Goal: Information Seeking & Learning: Learn about a topic

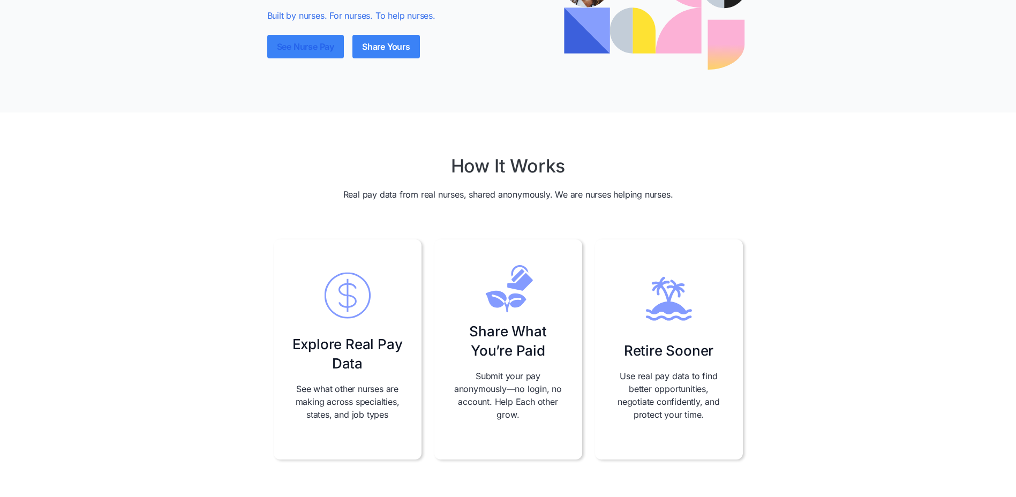
scroll to position [161, 0]
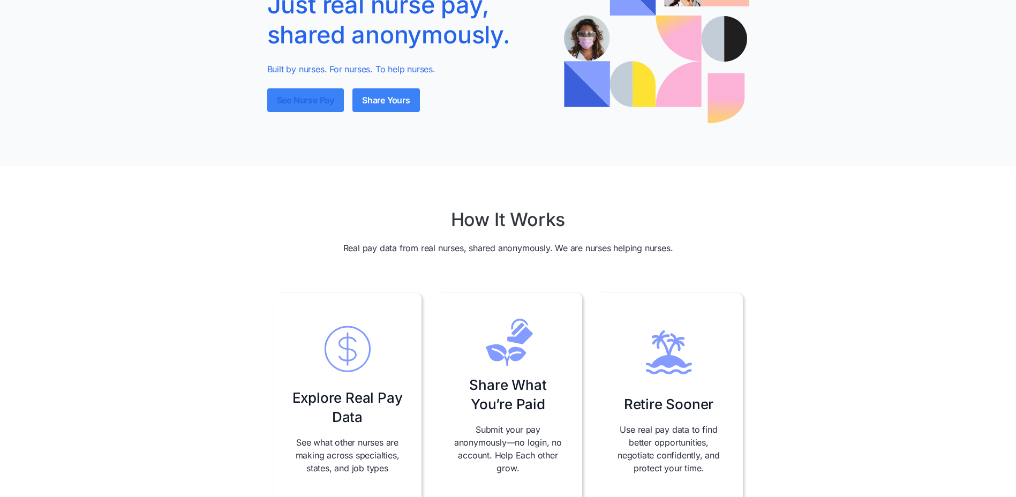
click at [287, 100] on link "See Nurse Pay" at bounding box center [305, 100] width 77 height 24
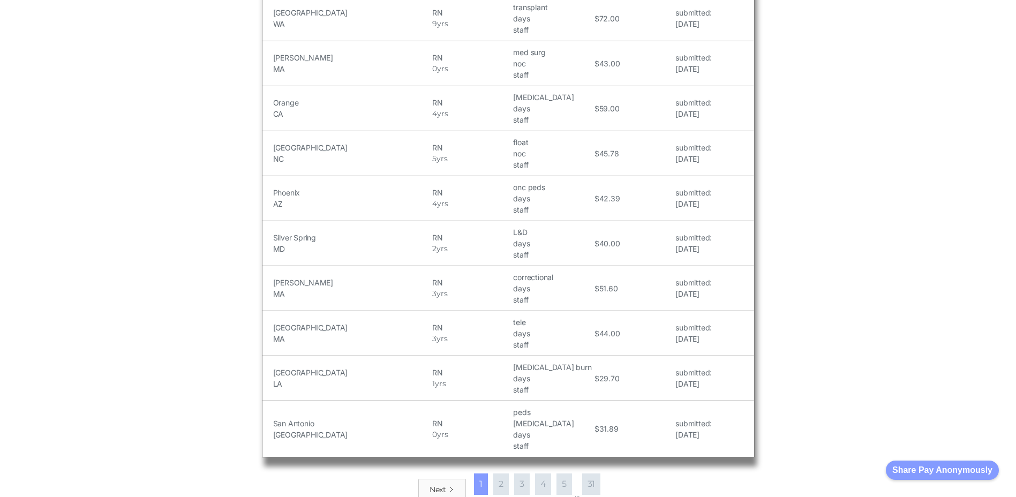
scroll to position [1232, 0]
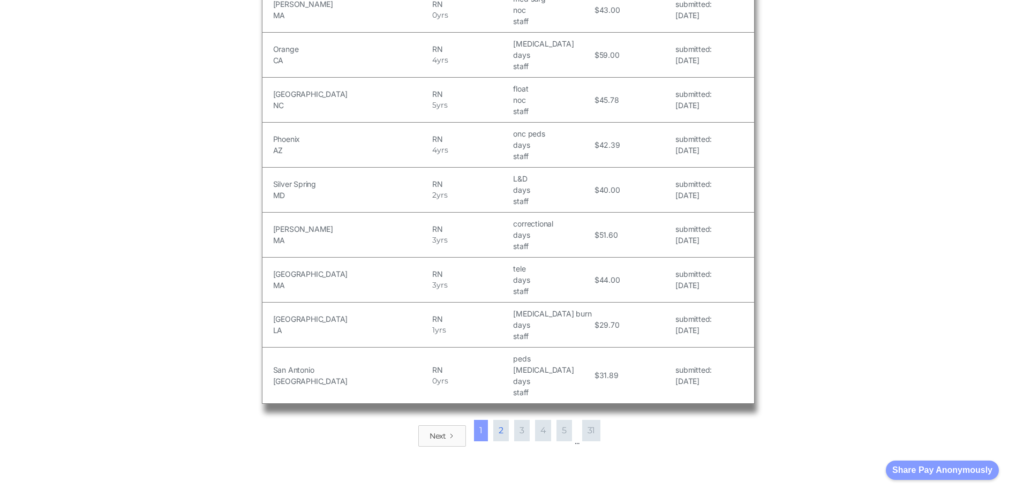
click at [505, 420] on link "2" at bounding box center [501, 430] width 16 height 21
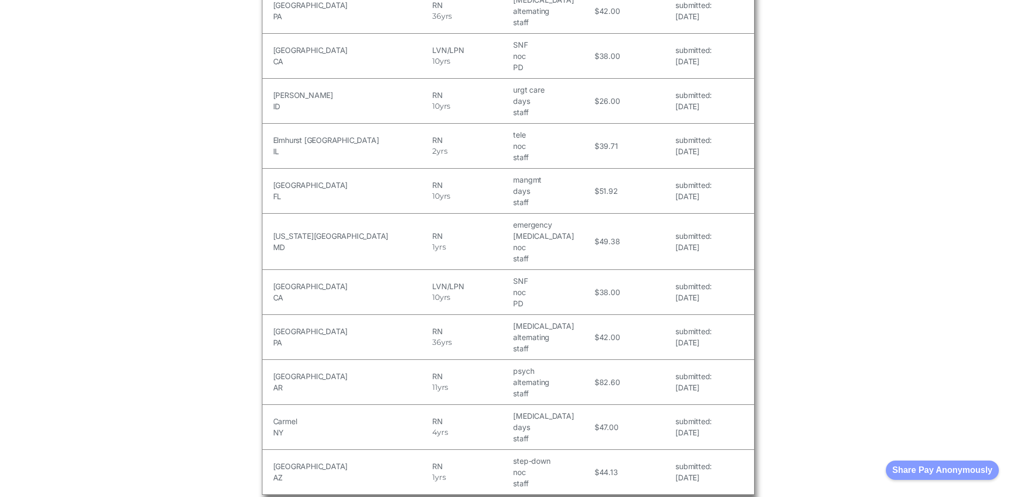
scroll to position [1392, 0]
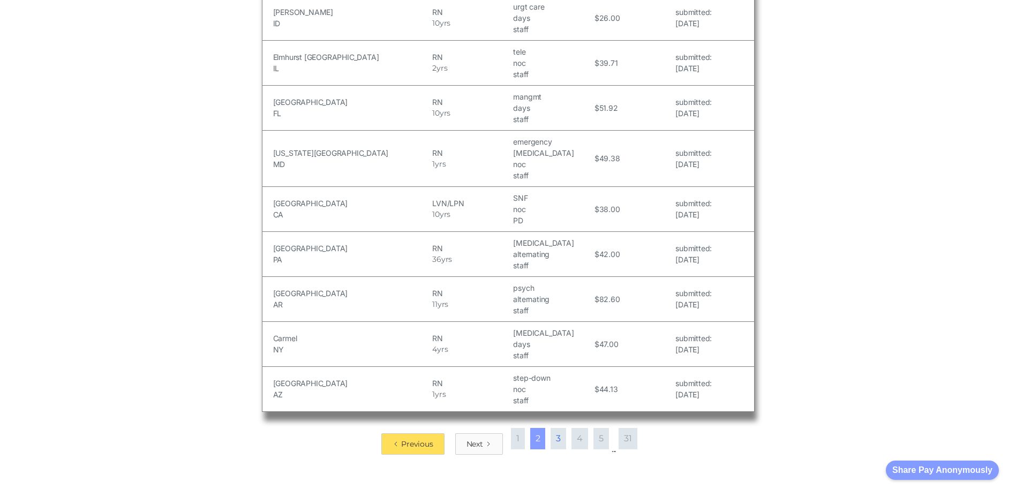
click at [553, 428] on link "3" at bounding box center [559, 438] width 16 height 21
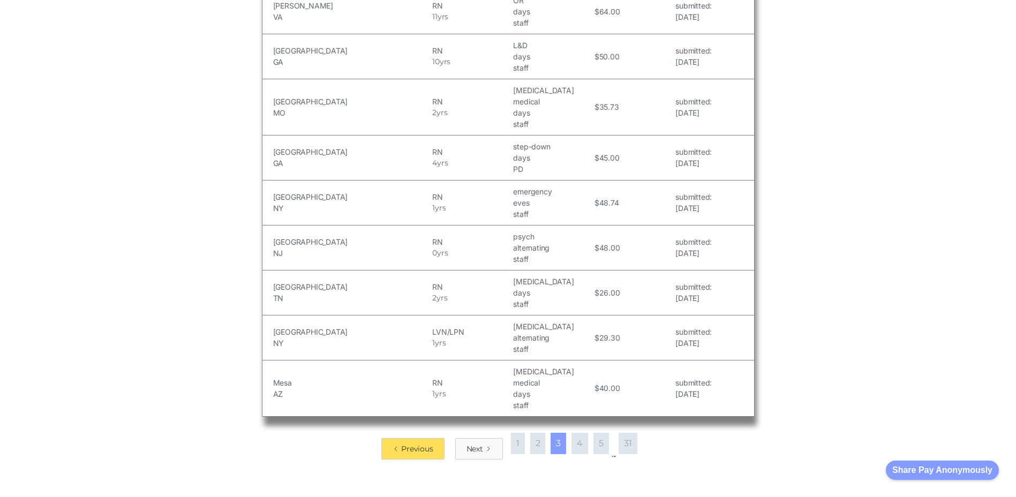
scroll to position [1339, 0]
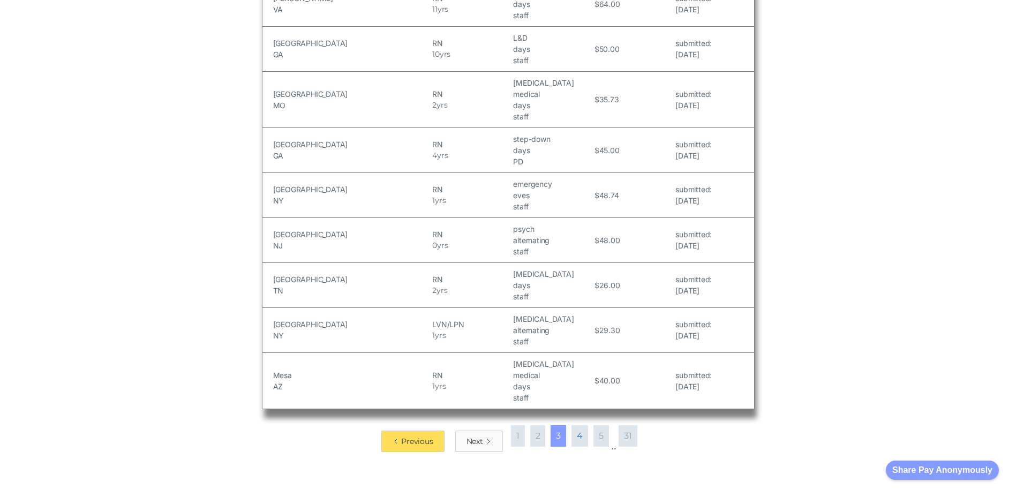
click at [586, 425] on link "4" at bounding box center [579, 435] width 17 height 21
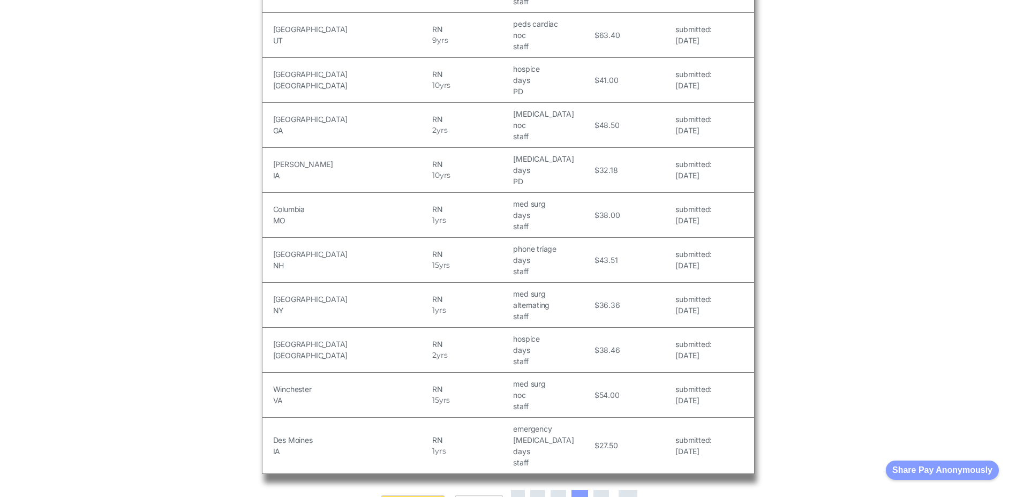
scroll to position [1446, 0]
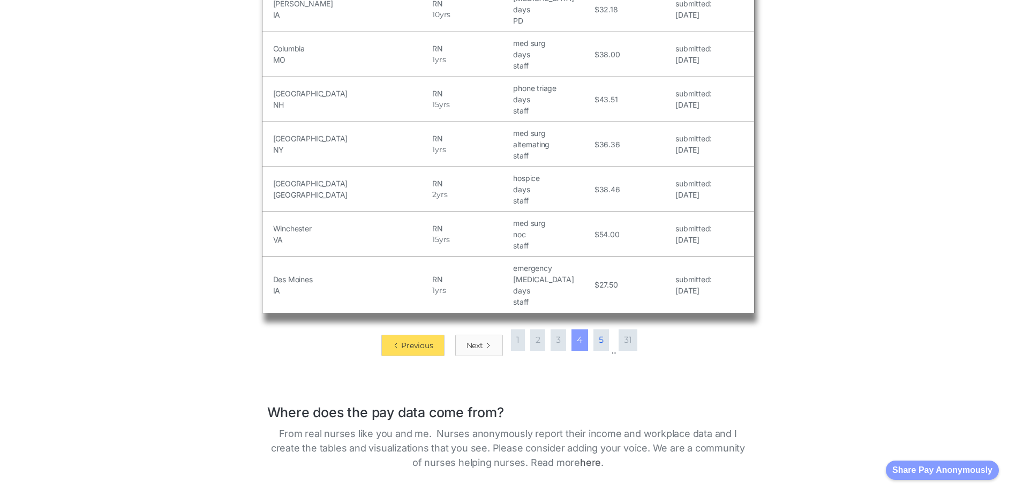
click at [604, 329] on link "5" at bounding box center [601, 339] width 16 height 21
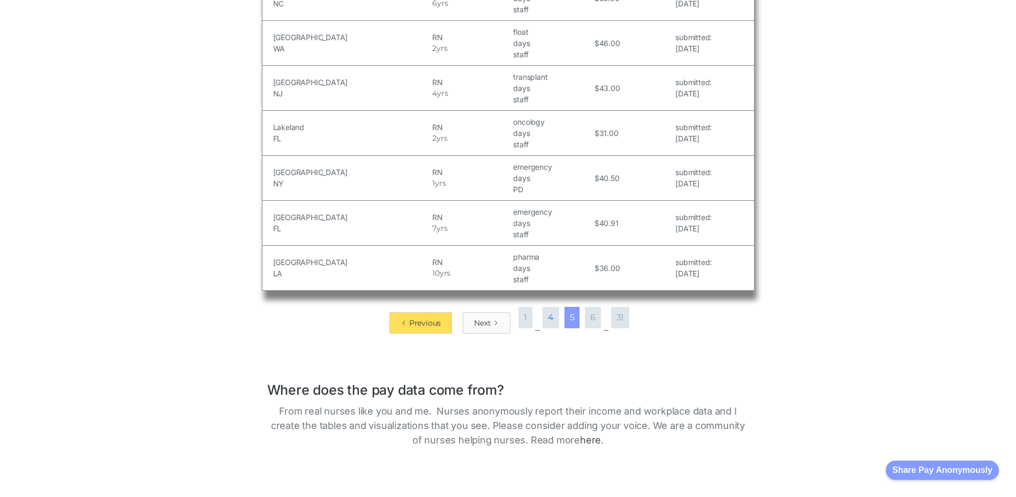
click at [556, 307] on link "4" at bounding box center [550, 317] width 17 height 21
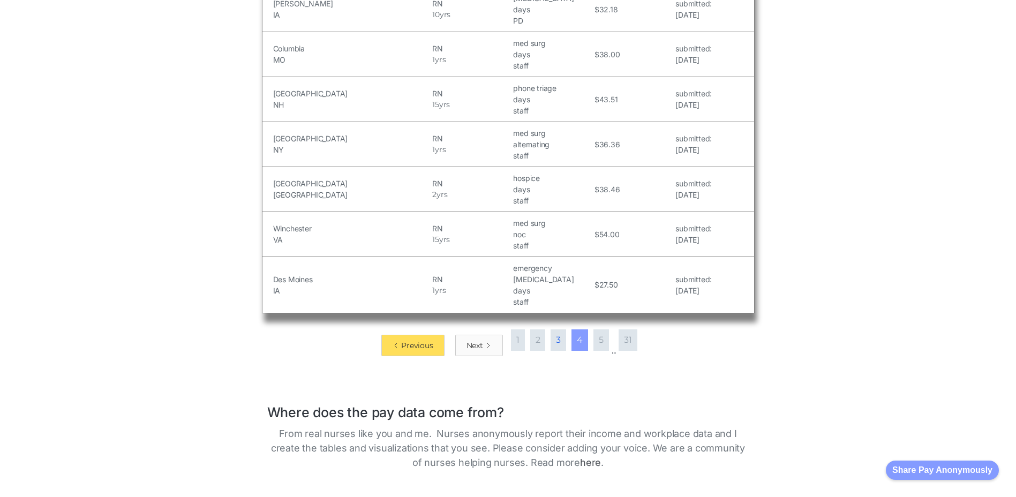
click at [561, 329] on link "3" at bounding box center [559, 339] width 16 height 21
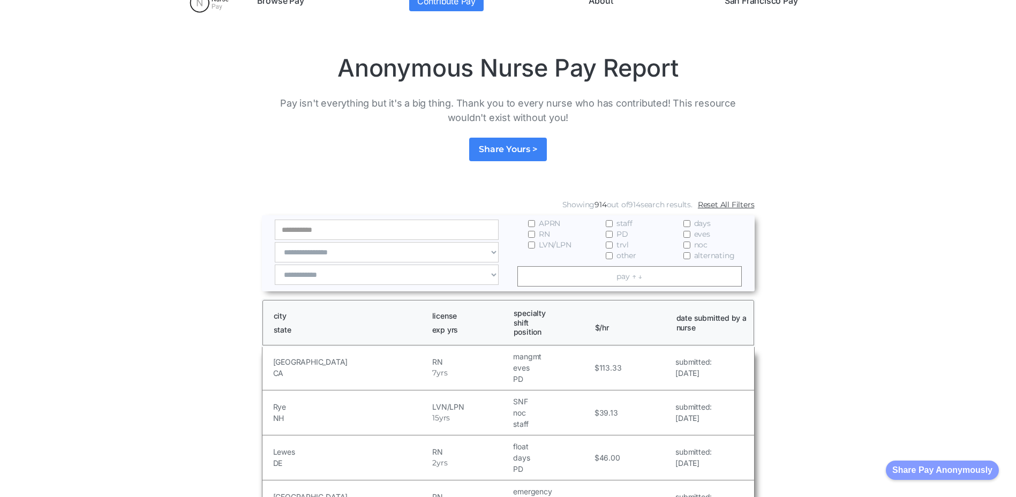
scroll to position [0, 0]
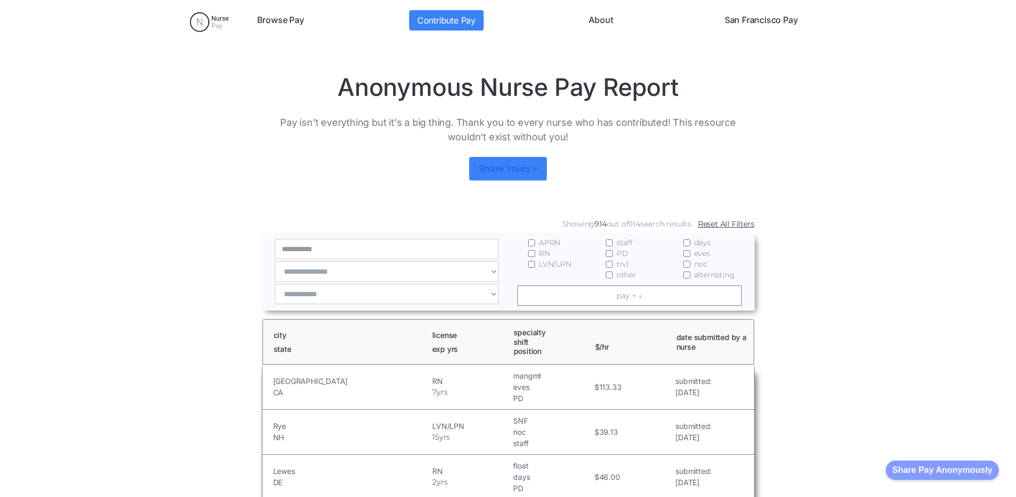
click at [502, 174] on link "Share Yours >" at bounding box center [507, 169] width 77 height 24
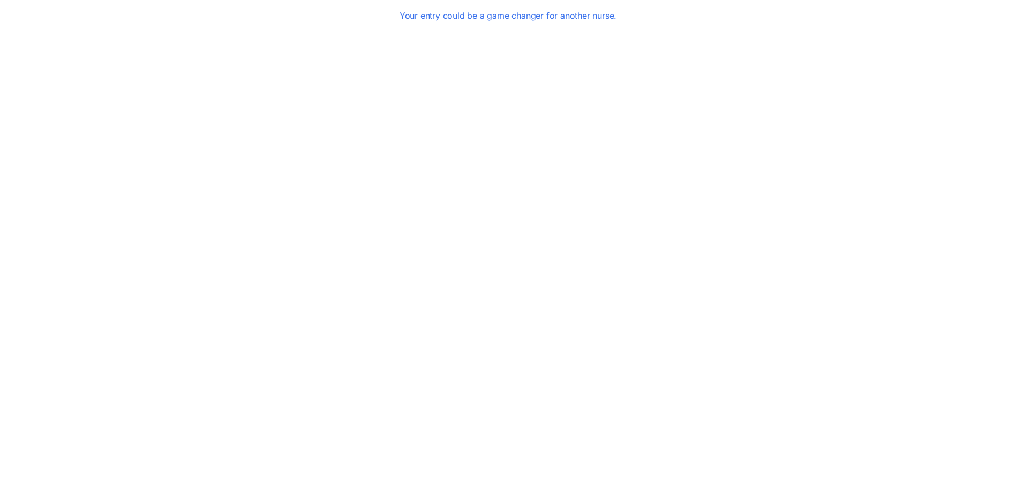
scroll to position [107, 0]
click at [180, 397] on div at bounding box center [508, 269] width 1016 height 481
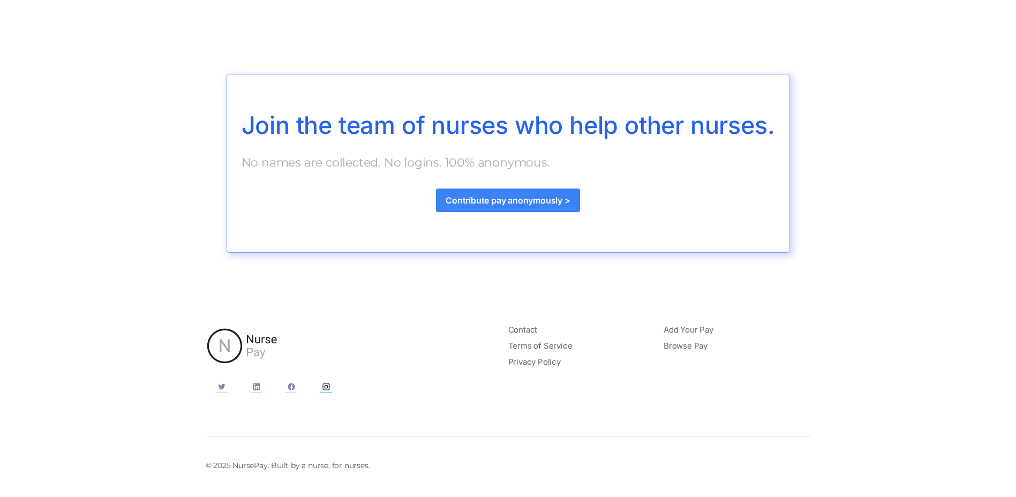
scroll to position [317, 0]
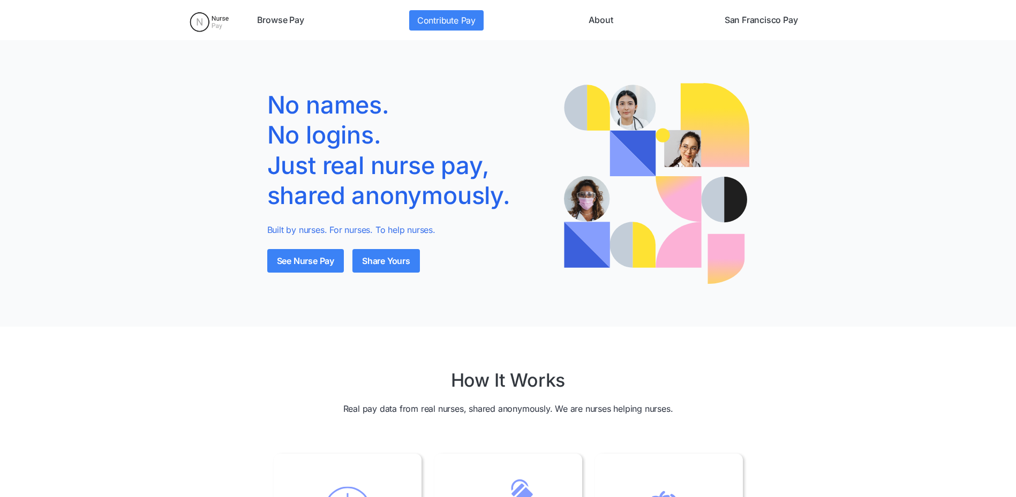
scroll to position [161, 0]
